Goal: Contribute content

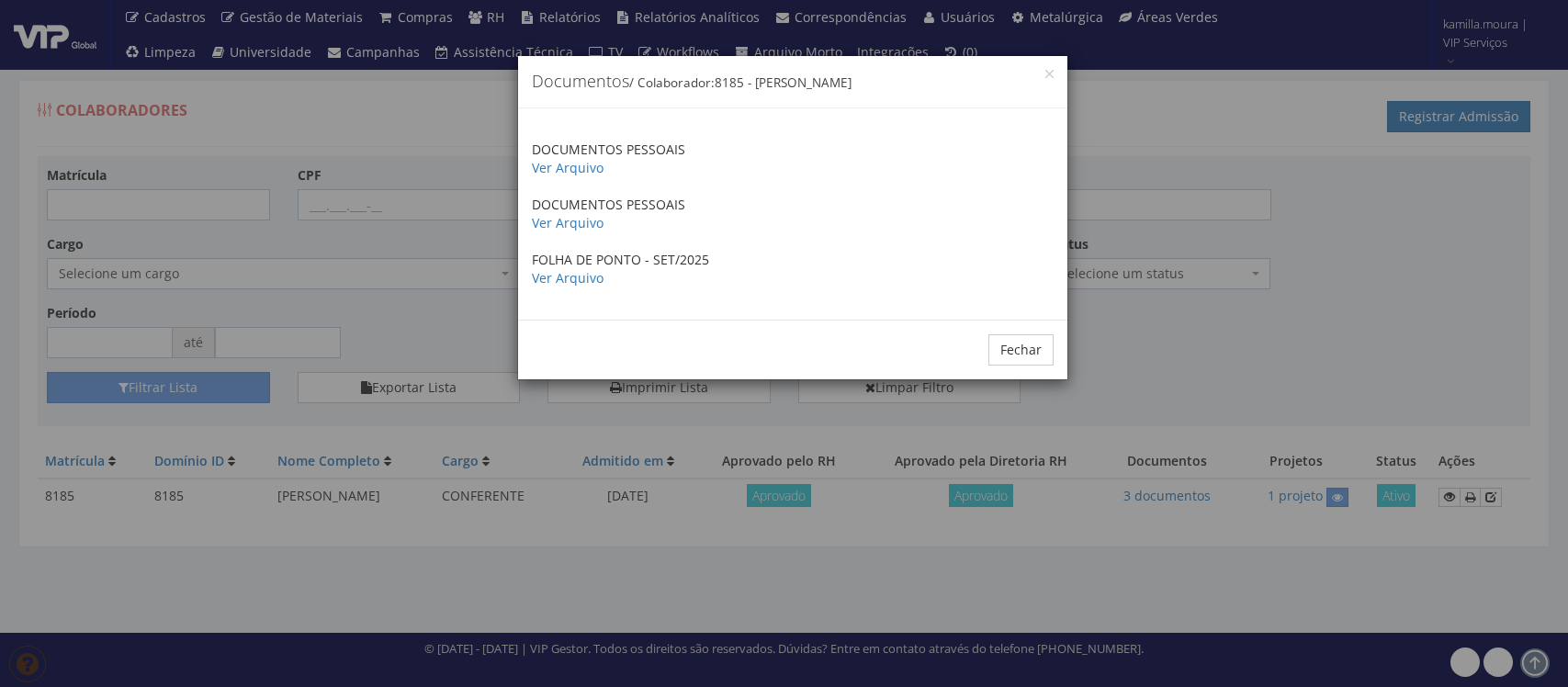
click at [1019, 349] on button "Fechar" at bounding box center [1021, 350] width 65 height 31
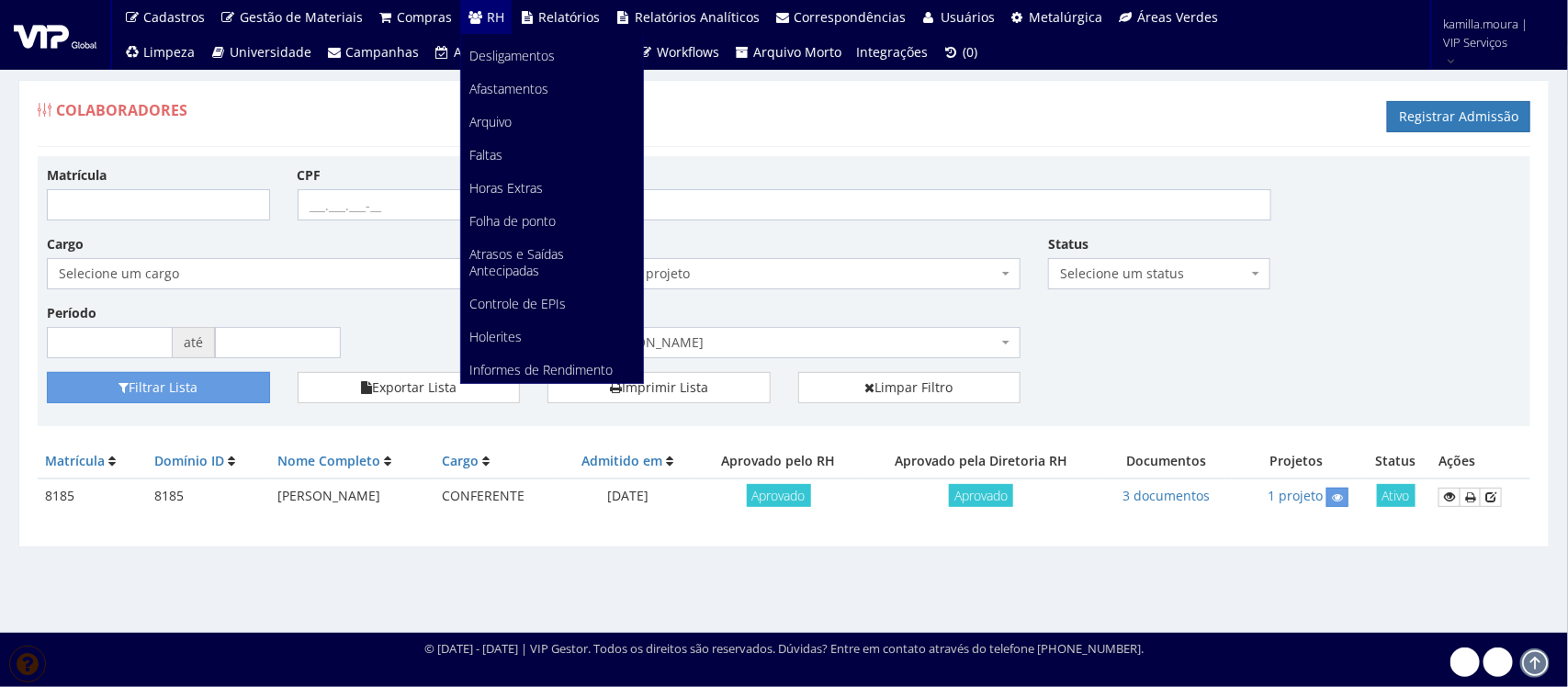
scroll to position [345, 0]
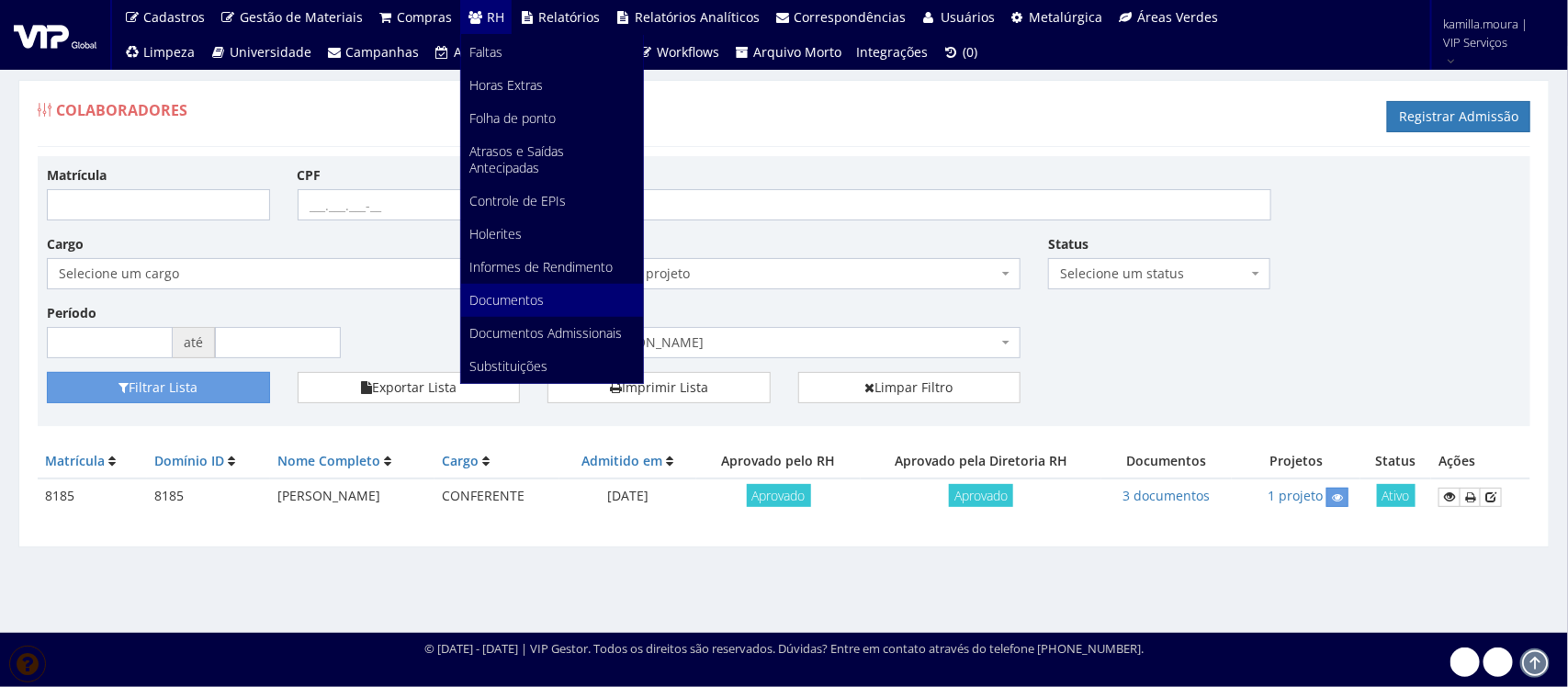
click at [529, 296] on link "Documentos" at bounding box center [552, 300] width 182 height 33
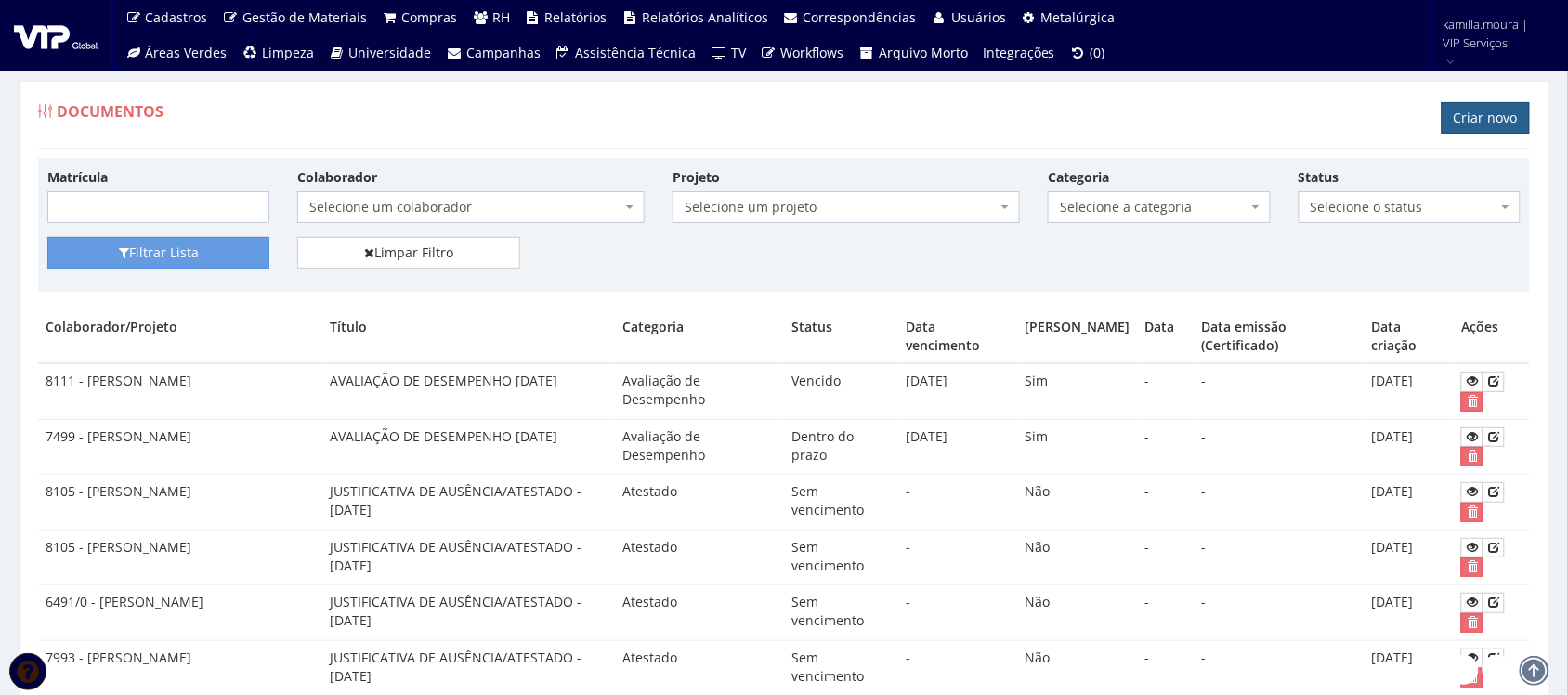
click at [1501, 126] on link "Criar novo" at bounding box center [1486, 118] width 89 height 32
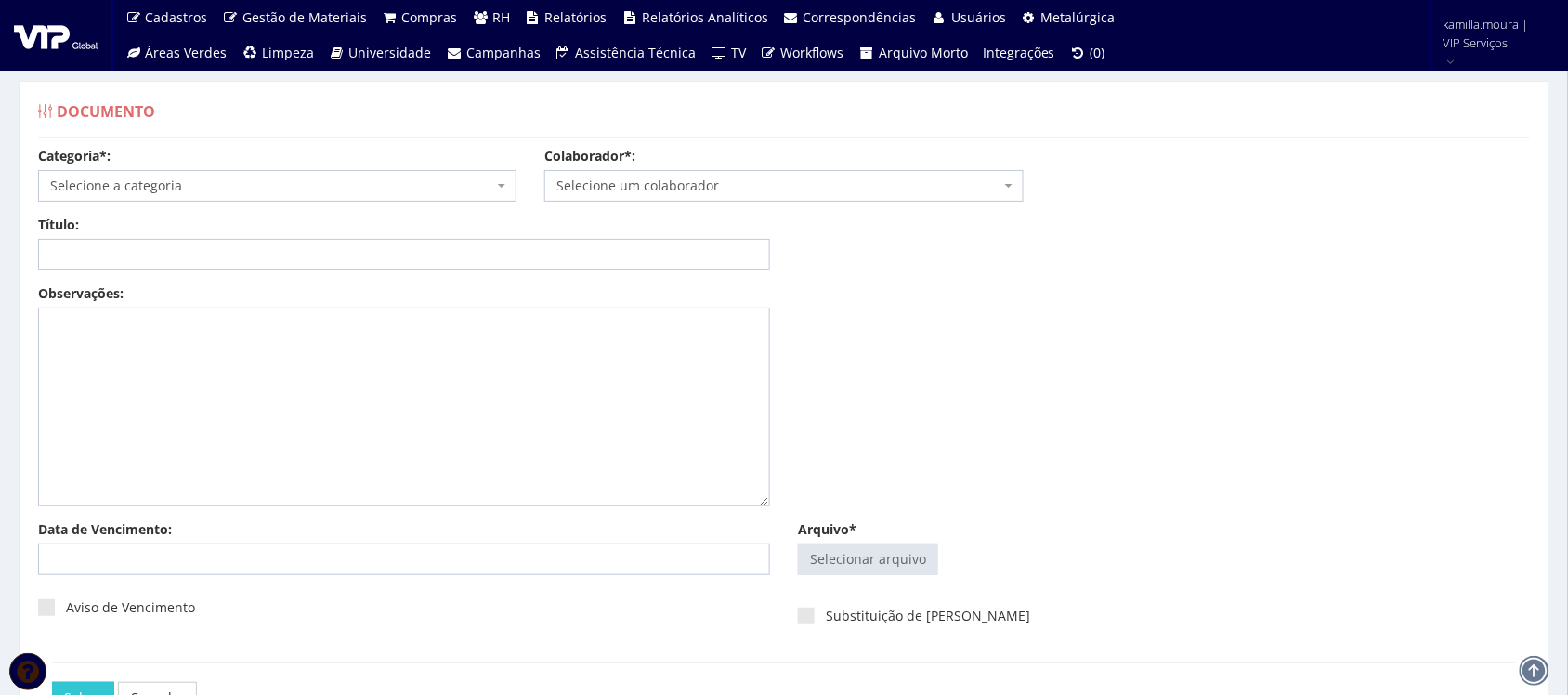
click at [361, 179] on span "Selecione a categoria" at bounding box center [271, 185] width 443 height 19
type input "c"
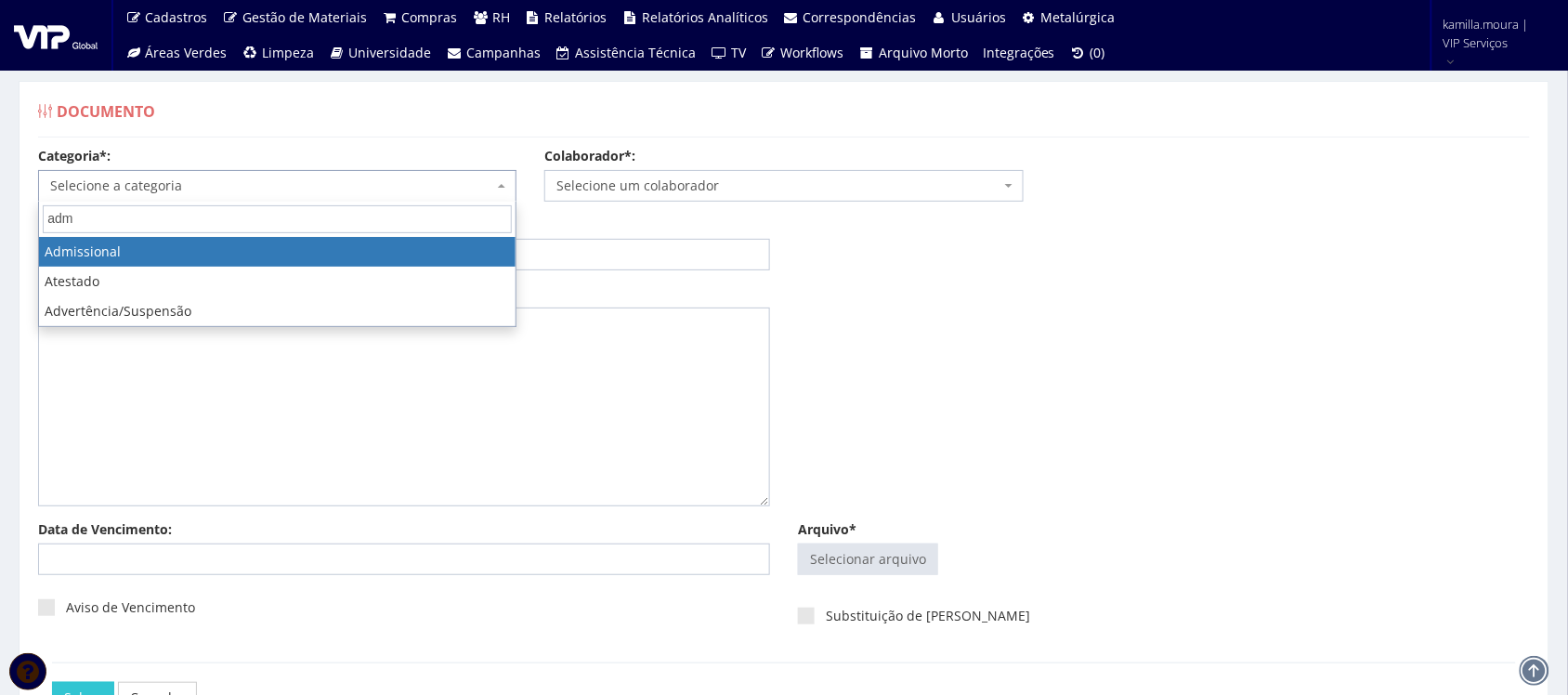
type input "admi"
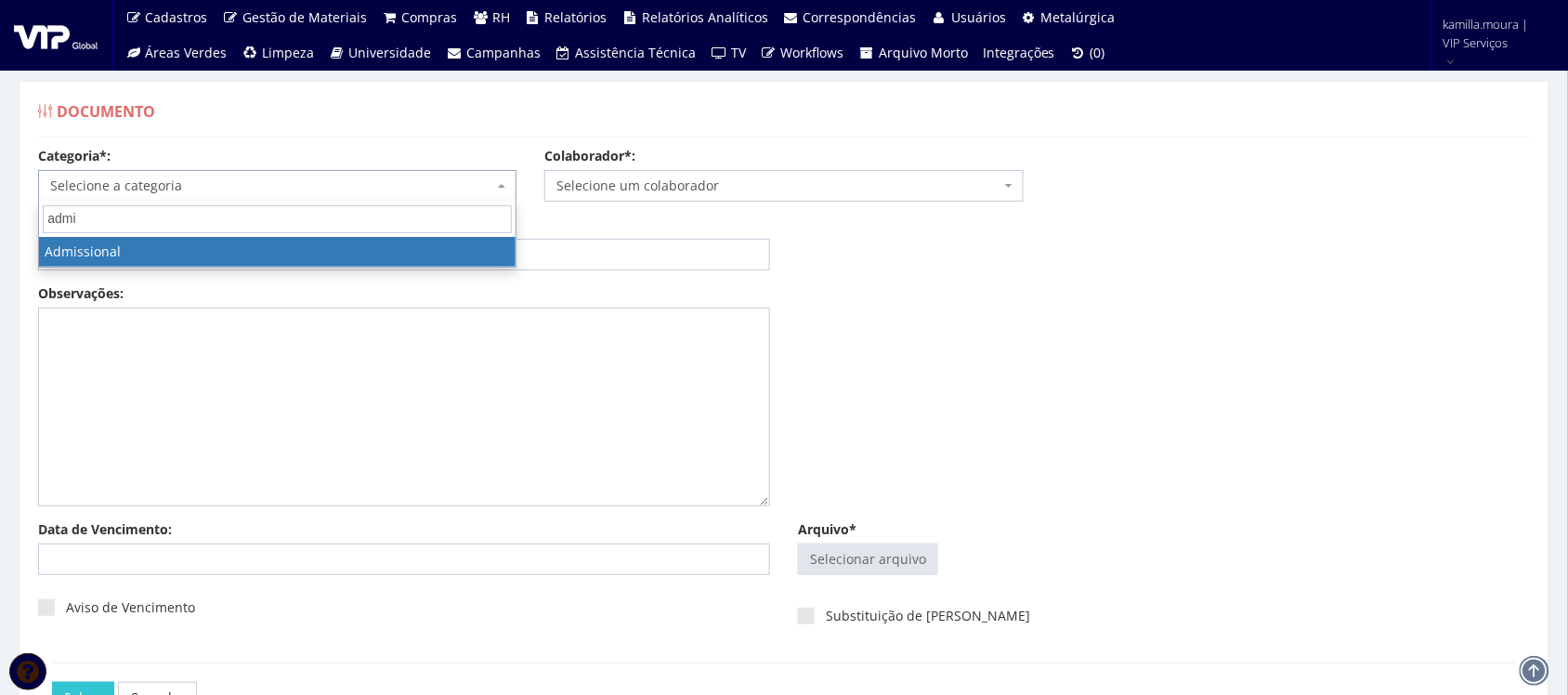
select select "admissional"
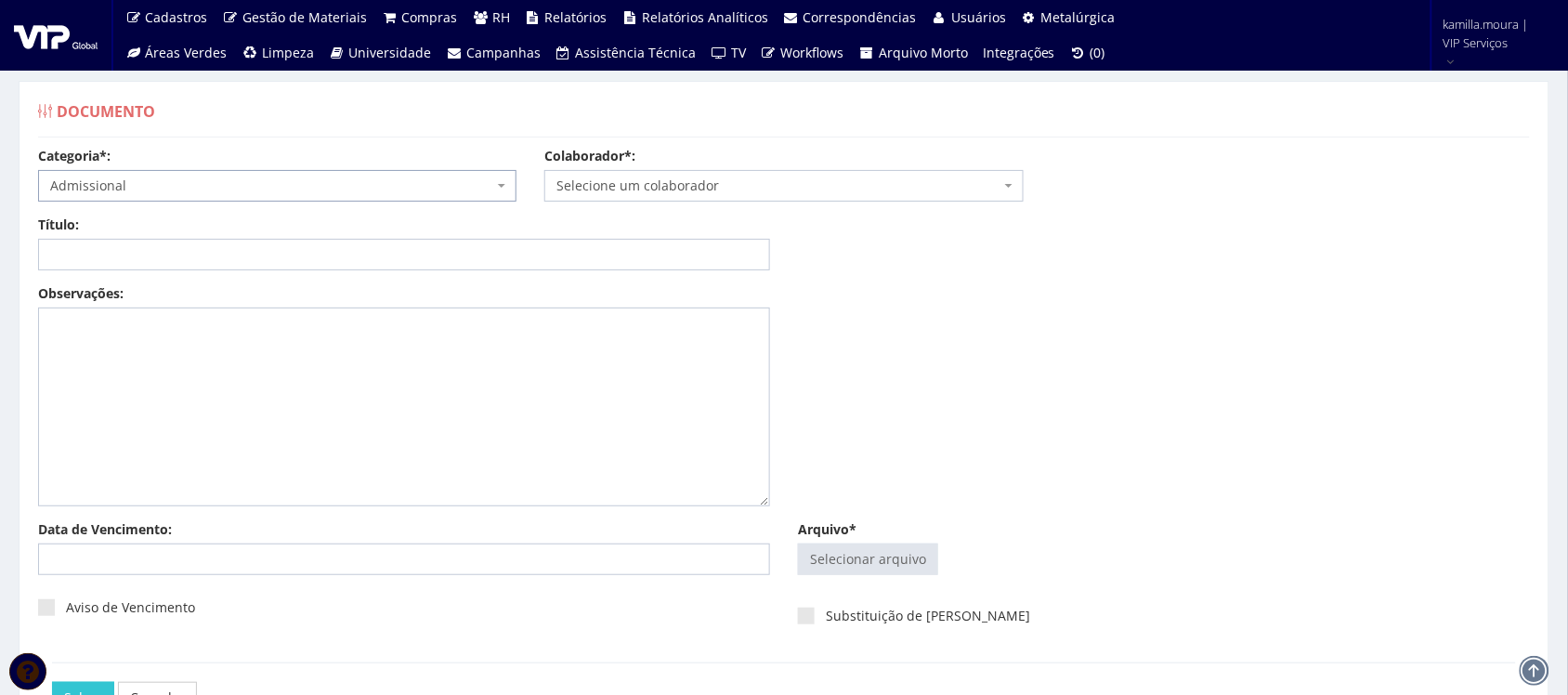
click at [791, 184] on span "Selecione um colaborador" at bounding box center [778, 185] width 443 height 19
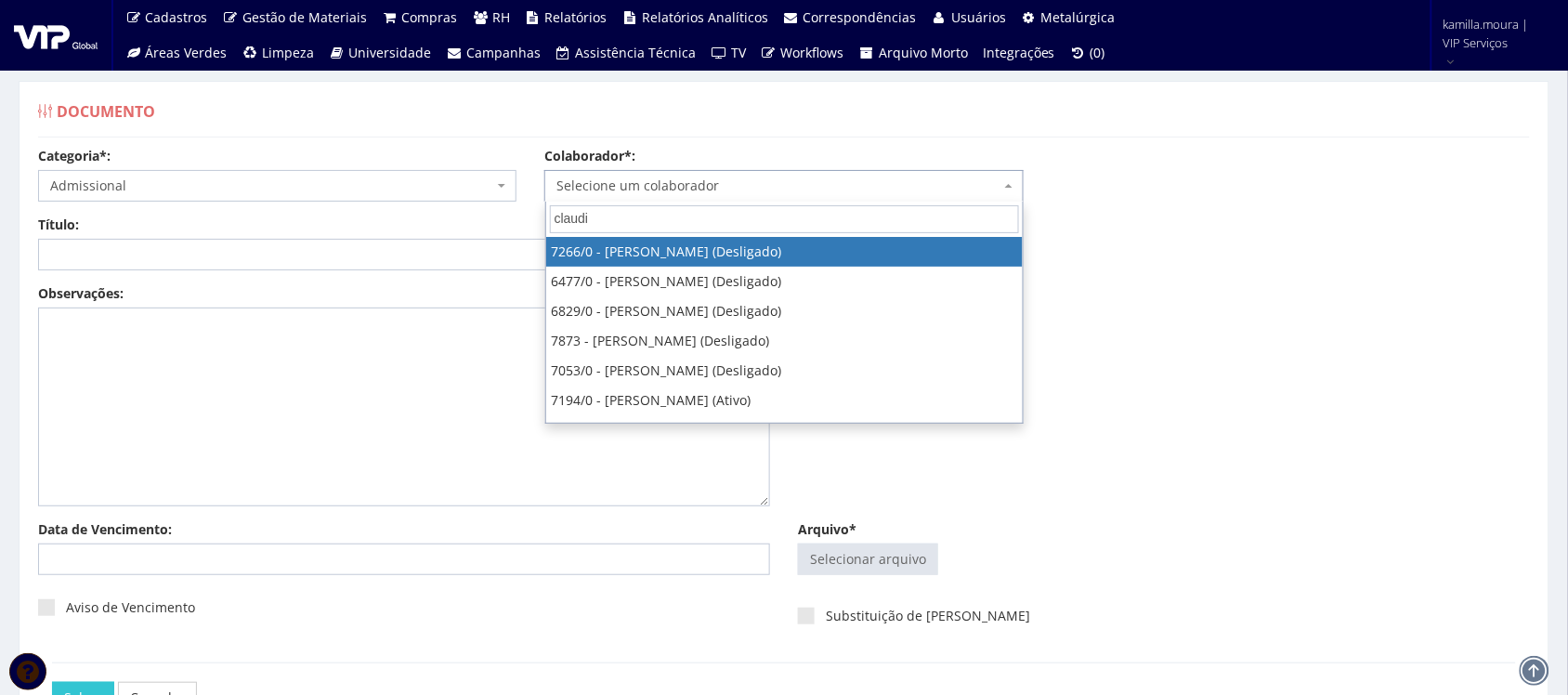
type input "claudio"
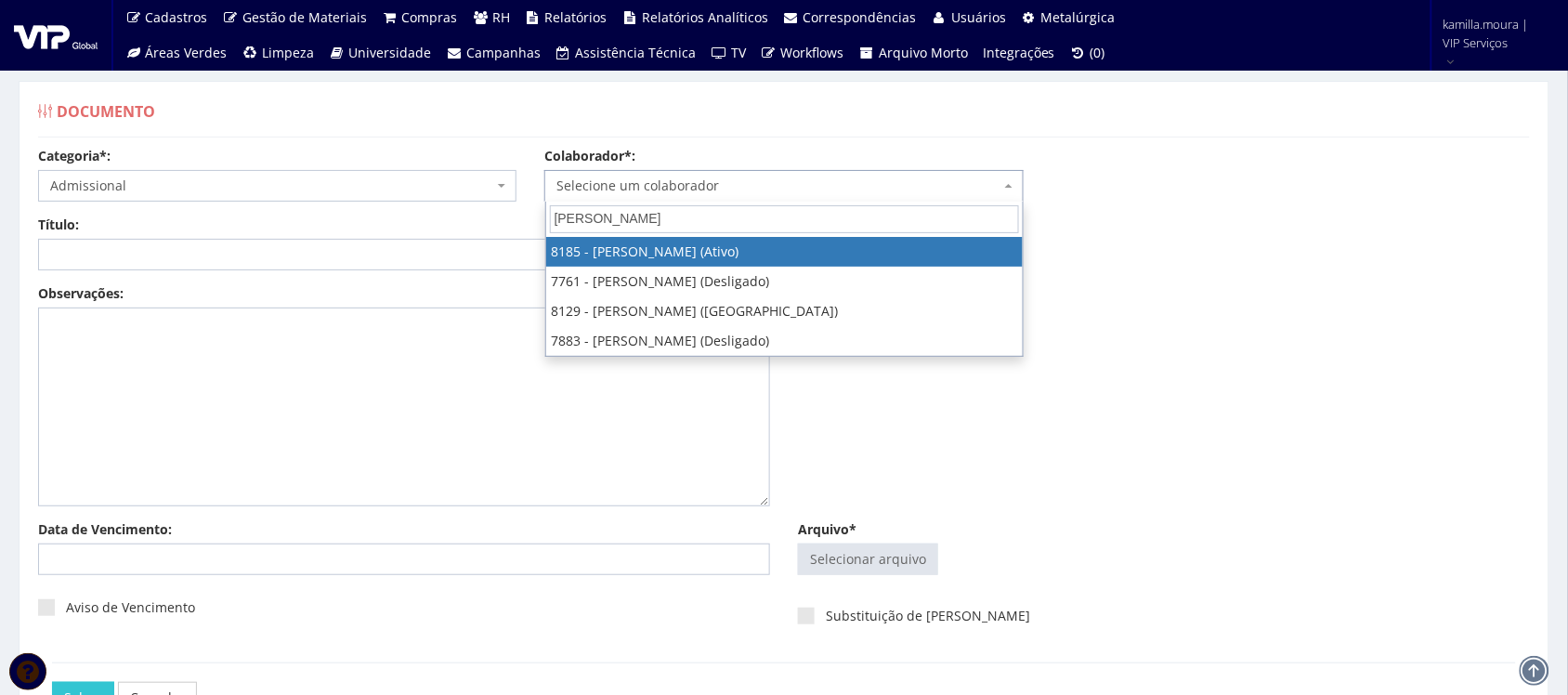
select select "4096"
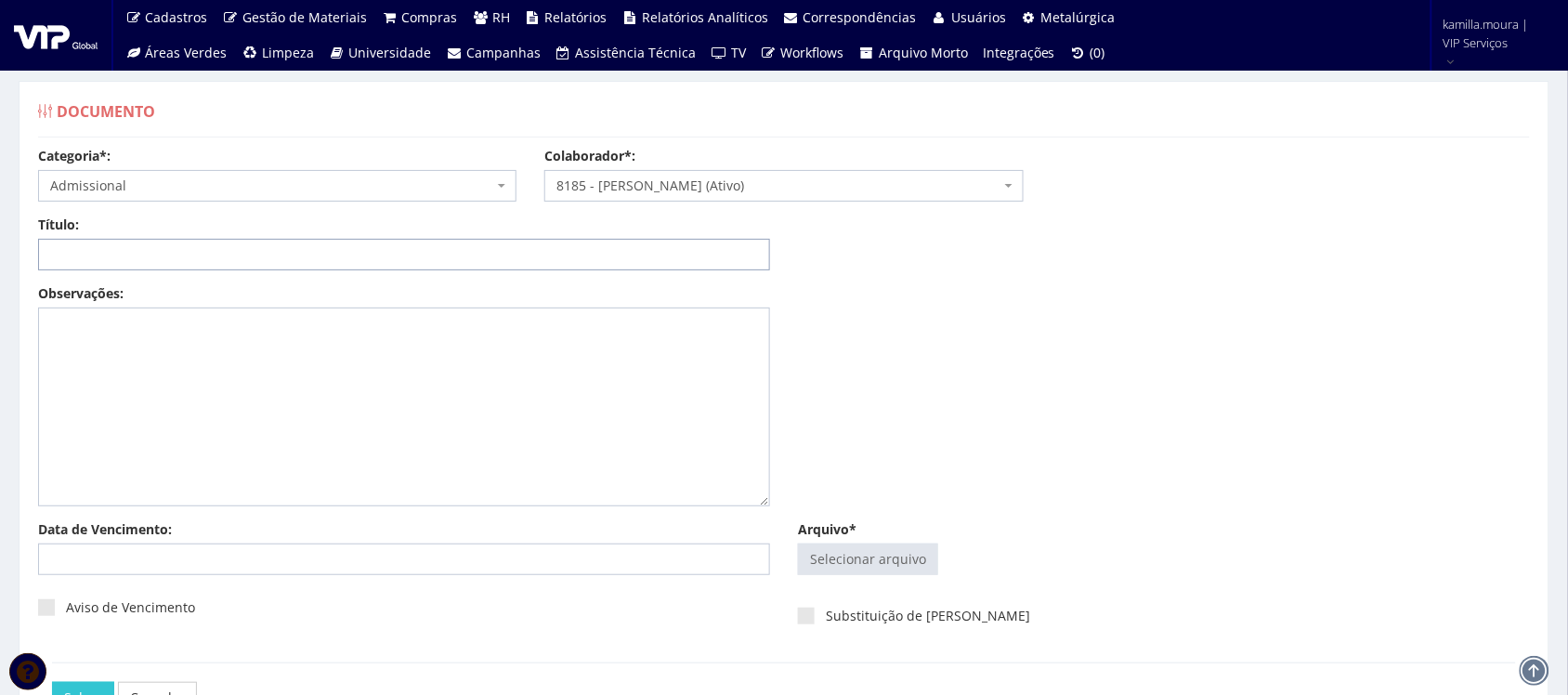
click at [337, 256] on input "Título:" at bounding box center [403, 255] width 732 height 32
type input "f"
type input "FICHA DE REGISTRO E CONTRATO DE TRABALHO"
click at [907, 560] on input "Arquivo*" at bounding box center [868, 560] width 138 height 30
type input "C:\fakepath\Documento Escaneado 2.pdf"
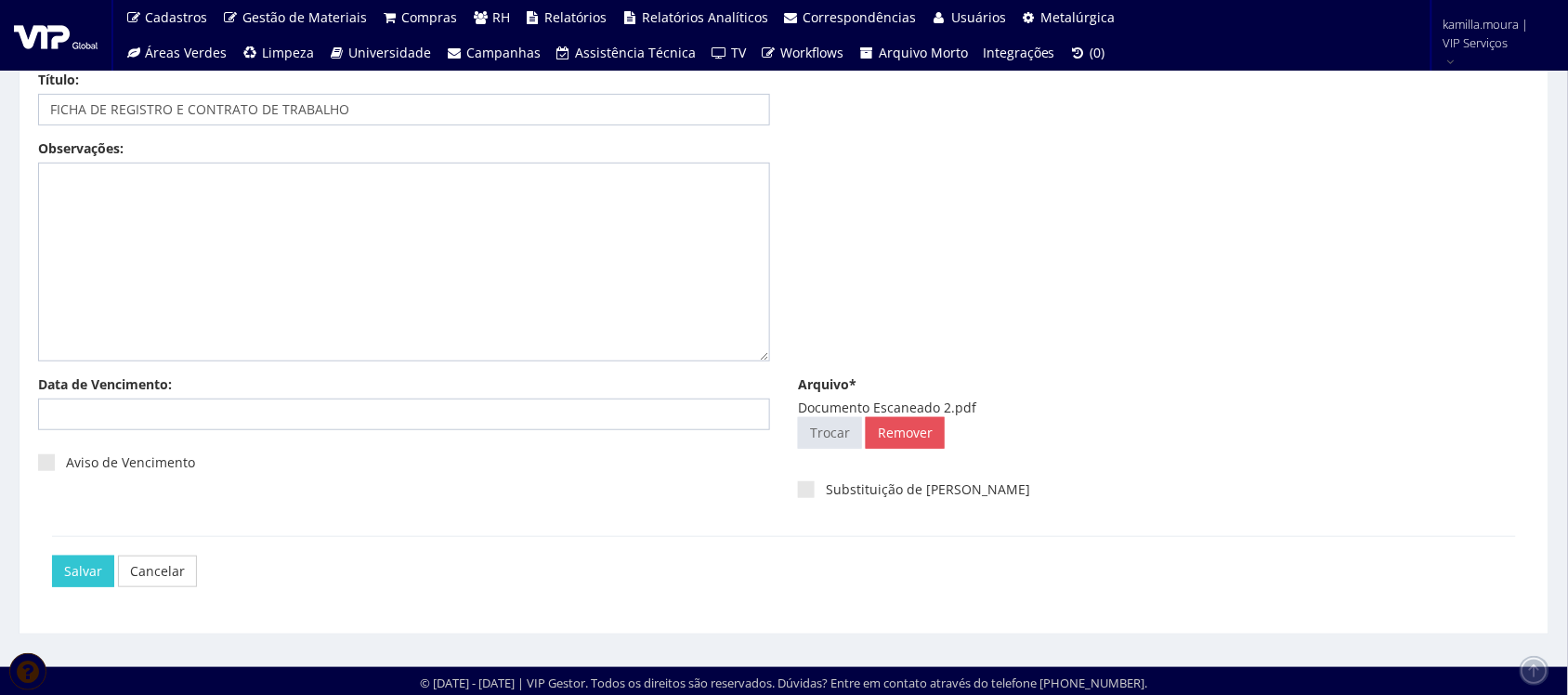
scroll to position [149, 0]
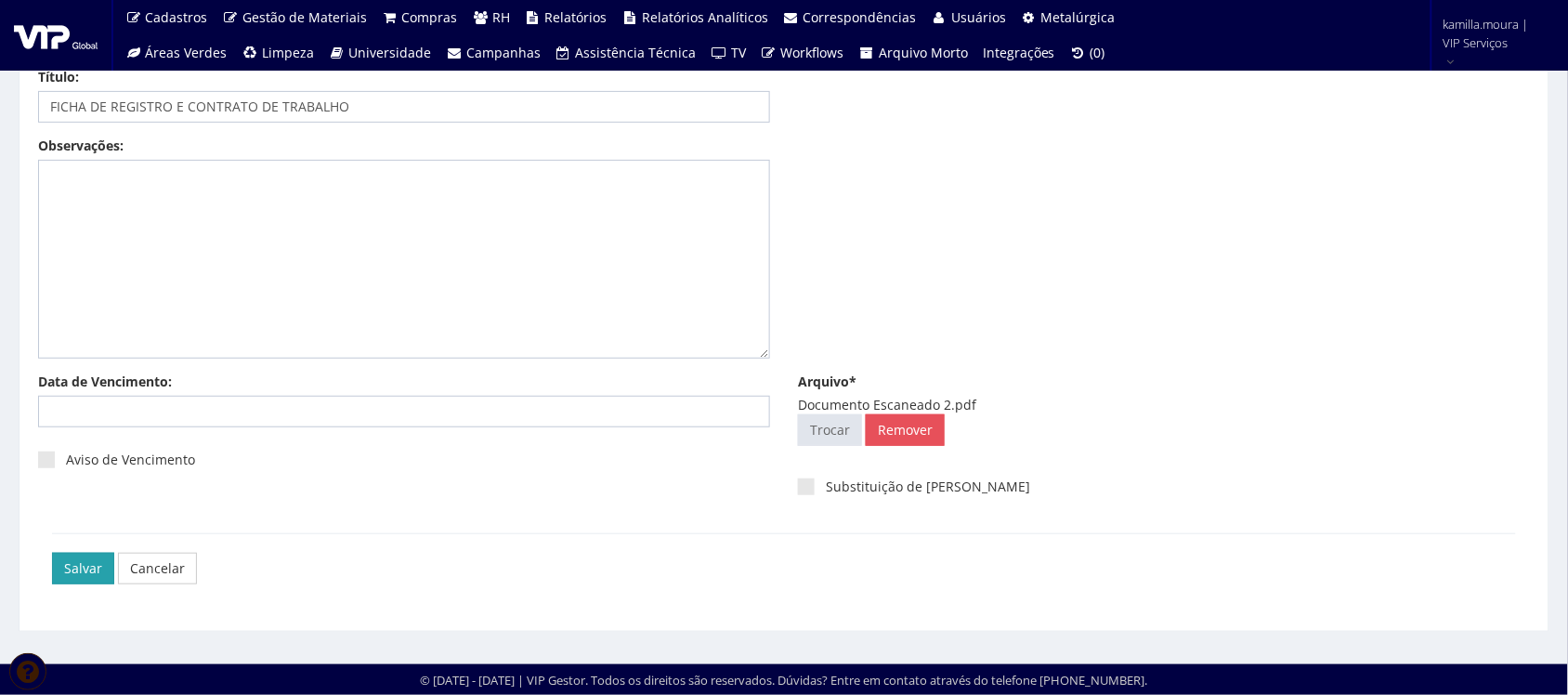
click at [91, 563] on input "Salvar" at bounding box center [83, 569] width 62 height 32
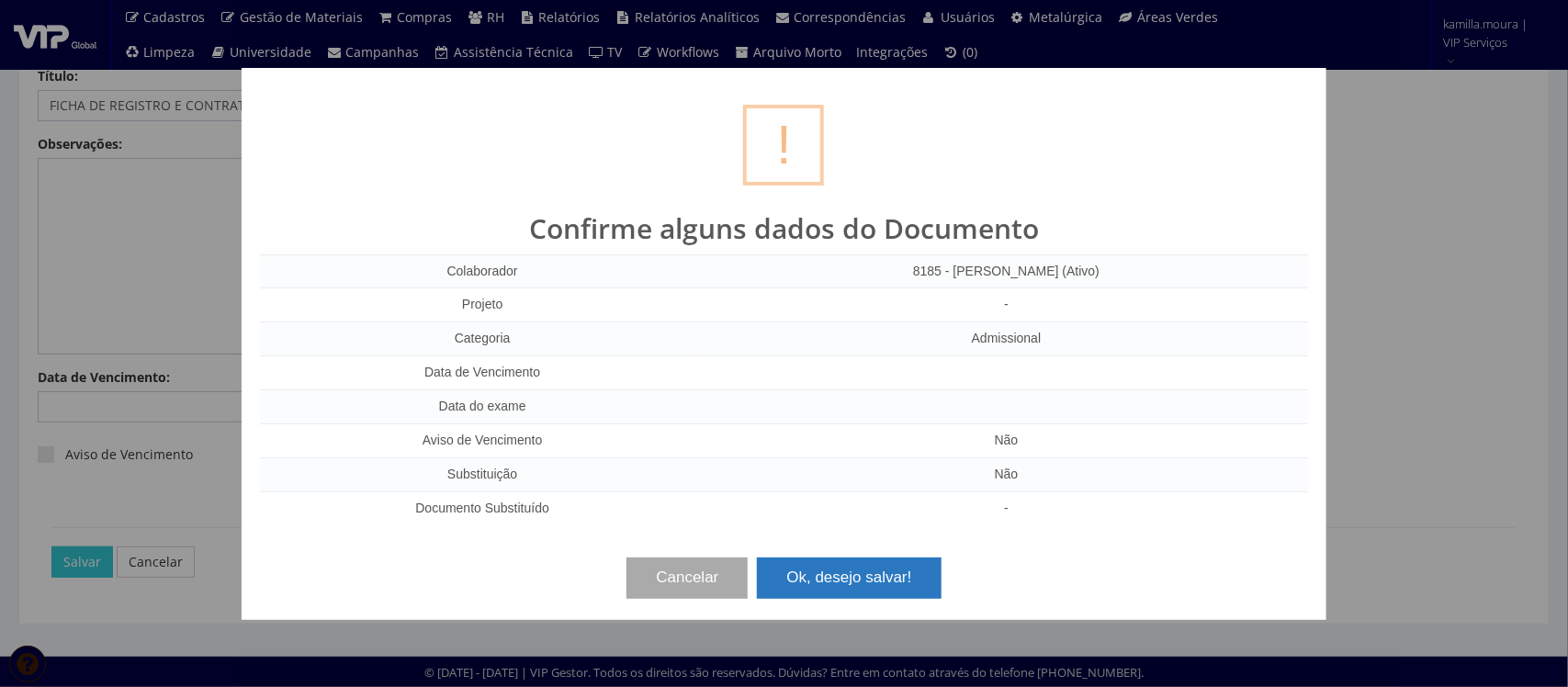
click at [857, 575] on button "Ok, desejo salvar!" at bounding box center [849, 577] width 184 height 40
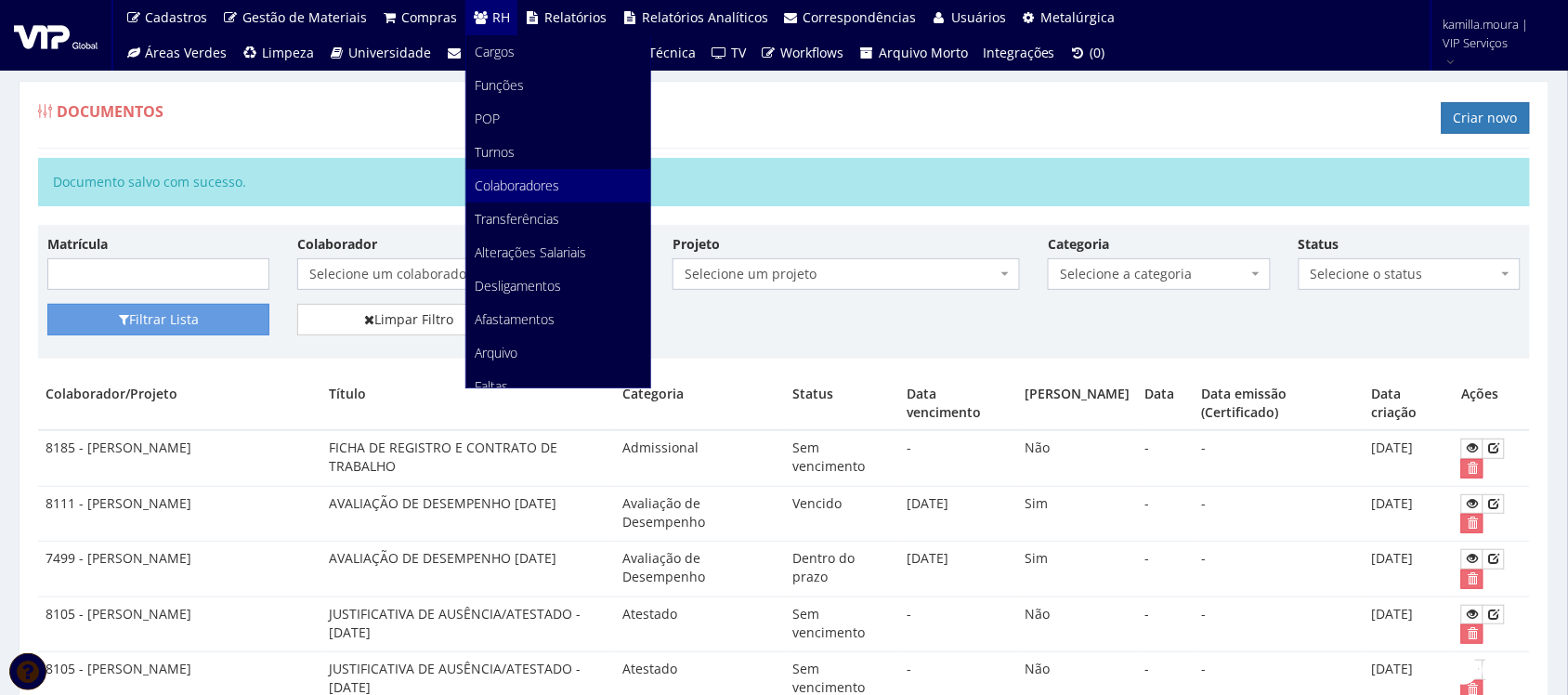
click at [500, 178] on span "Colaboradores" at bounding box center [518, 185] width 85 height 18
